Goal: Task Accomplishment & Management: Manage account settings

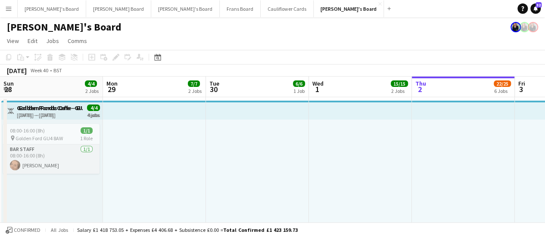
scroll to position [0, 206]
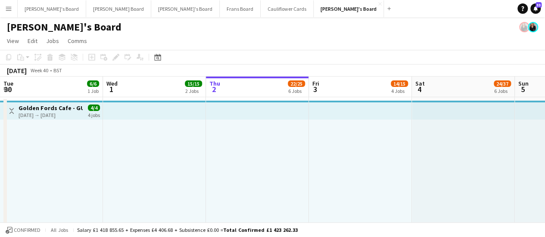
click at [370, 47] on app-page-menu "View Day view expanded Day view collapsed Month view Date picker Jump to today …" at bounding box center [272, 42] width 545 height 16
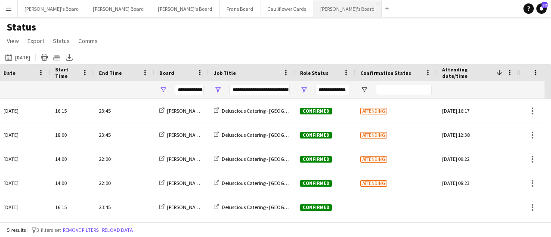
scroll to position [0, 183]
click at [314, 7] on button "[PERSON_NAME]'s Board Close" at bounding box center [348, 8] width 68 height 17
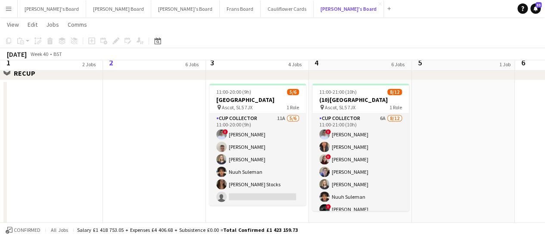
scroll to position [624, 0]
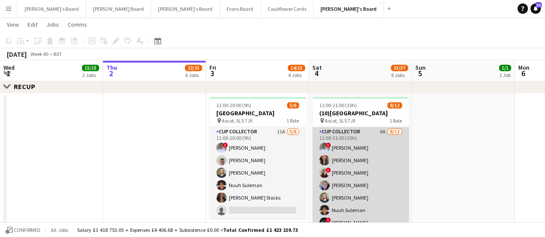
click at [383, 136] on app-card-role "CUP COLLECTOR 6A [DATE] 11:00-21:00 (10h) ! [PERSON_NAME] [PERSON_NAME] ! [PERS…" at bounding box center [360, 210] width 96 height 167
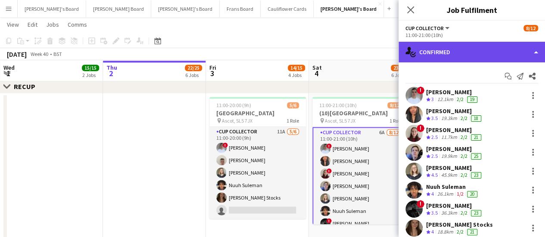
drag, startPoint x: 489, startPoint y: 54, endPoint x: 505, endPoint y: 56, distance: 16.0
click at [505, 56] on div "single-neutral-actions-check-2 Confirmed" at bounding box center [471, 52] width 146 height 21
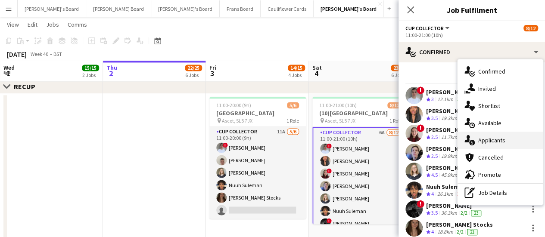
click at [491, 140] on span "Applicants" at bounding box center [491, 141] width 27 height 8
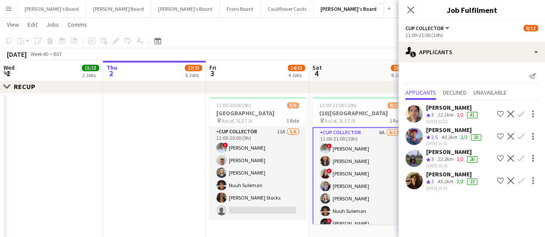
click at [521, 178] on app-icon "Confirm" at bounding box center [520, 180] width 7 height 7
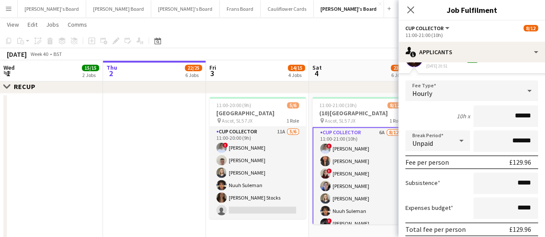
scroll to position [156, 0]
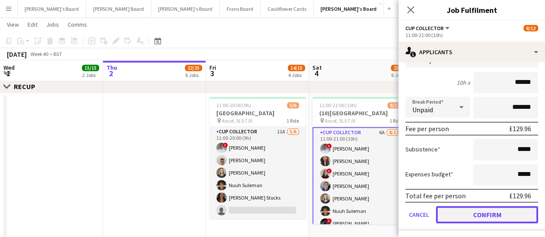
click at [466, 210] on button "Confirm" at bounding box center [487, 214] width 102 height 17
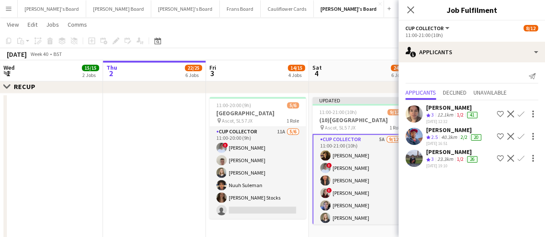
scroll to position [0, 0]
click at [333, 50] on div "[DATE] Week 40 • BST Publish 1 job Revert 1 job" at bounding box center [272, 54] width 545 height 12
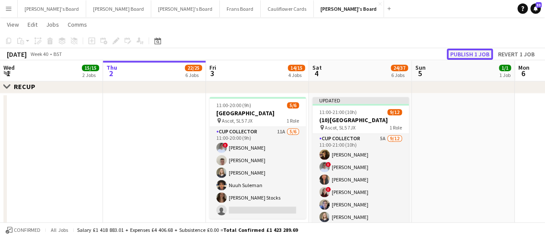
click at [475, 54] on button "Publish 1 job" at bounding box center [470, 54] width 46 height 11
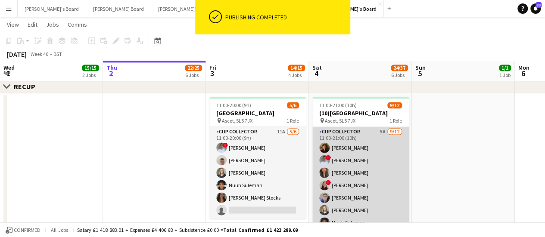
click at [382, 136] on app-card-role "CUP COLLECTOR 5A [DATE] 11:00-21:00 (10h) [PERSON_NAME] ! [PERSON_NAME] [PERSON…" at bounding box center [360, 210] width 96 height 167
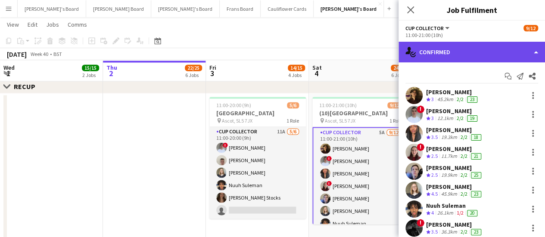
click at [513, 44] on div "single-neutral-actions-check-2 Confirmed" at bounding box center [471, 52] width 146 height 21
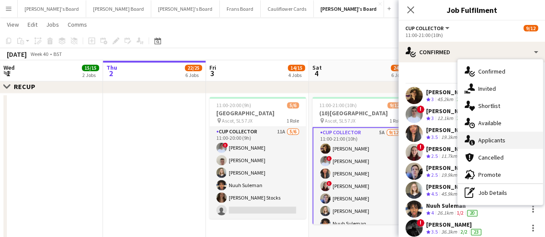
drag, startPoint x: 497, startPoint y: 141, endPoint x: 511, endPoint y: 140, distance: 14.2
click at [511, 140] on div "single-neutral-actions-information Applicants" at bounding box center [499, 140] width 85 height 17
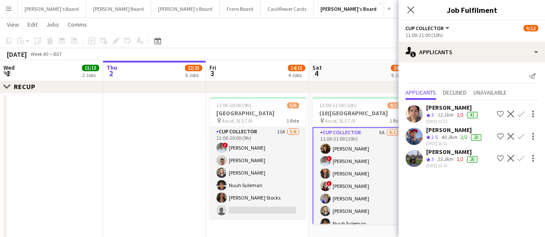
click at [452, 136] on div "40.3km" at bounding box center [448, 137] width 19 height 7
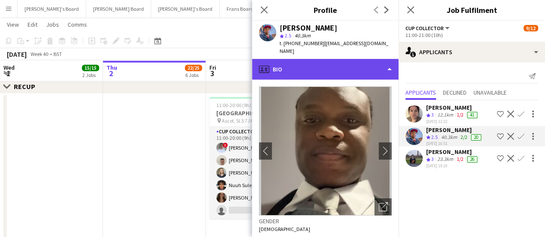
click at [341, 66] on div "profile Bio" at bounding box center [325, 69] width 146 height 21
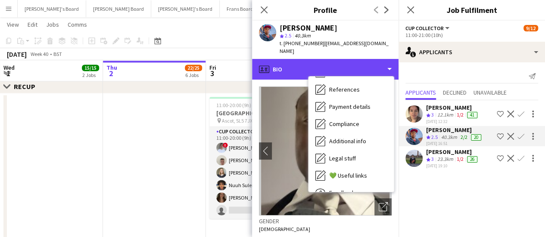
scroll to position [113, 0]
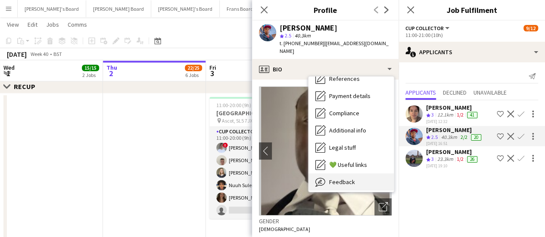
click at [360, 178] on div "Feedback Feedback" at bounding box center [350, 182] width 85 height 17
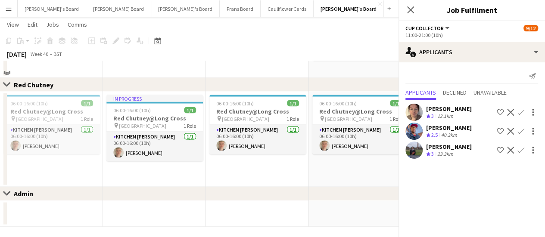
scroll to position [280, 0]
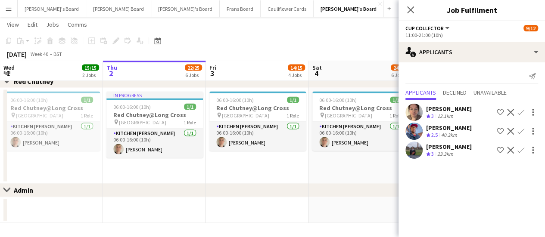
click at [244, 172] on app-date-cell "06:00-16:00 (10h) 1/1 Red Chutney@Long Cross pin Long Cross Studios 1 Role Kitc…" at bounding box center [257, 136] width 103 height 96
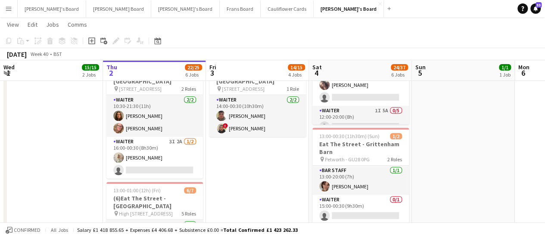
scroll to position [175, 0]
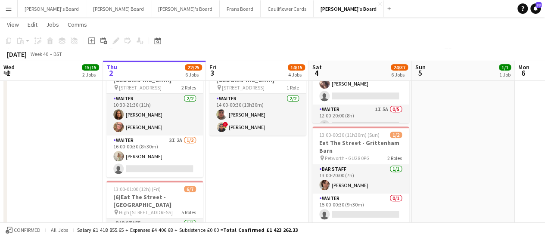
click at [451, 112] on app-date-cell "09:00-17:00 (8h) 1/1 Scandalicious - [GEOGRAPHIC_DATA] pin [GEOGRAPHIC_DATA] OX…" at bounding box center [463, 225] width 103 height 607
